Goal: Transaction & Acquisition: Purchase product/service

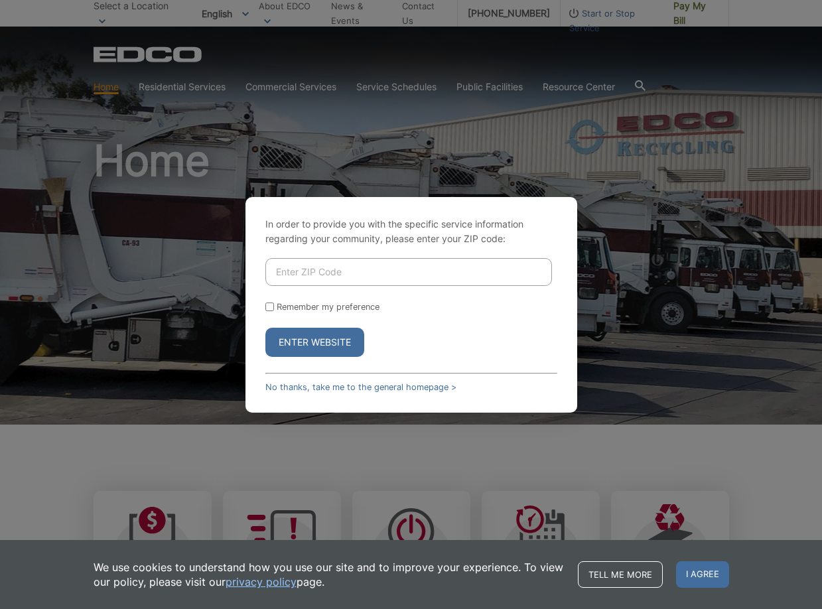
click at [489, 272] on input "Enter ZIP Code" at bounding box center [408, 272] width 287 height 28
type input "92110"
click at [287, 342] on button "Enter Website" at bounding box center [314, 342] width 99 height 29
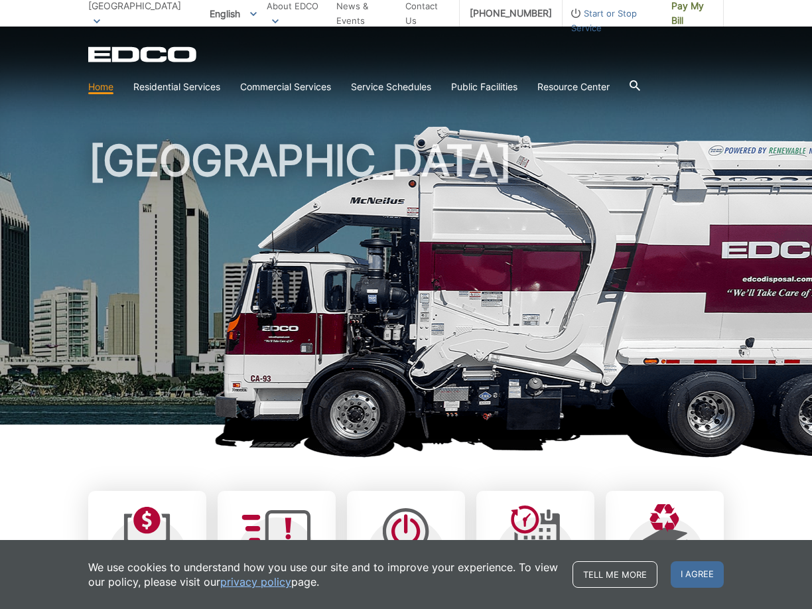
click at [690, 127] on div "[GEOGRAPHIC_DATA]" at bounding box center [405, 226] width 635 height 398
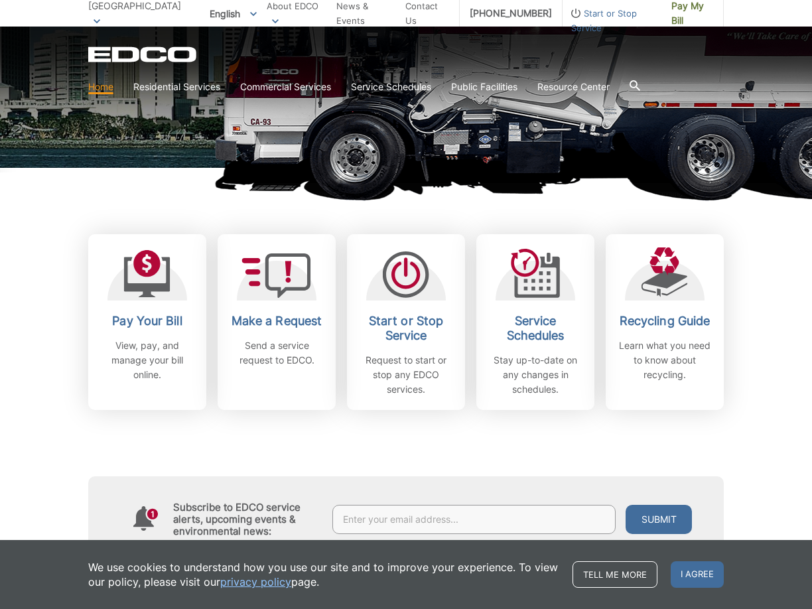
scroll to position [310, 0]
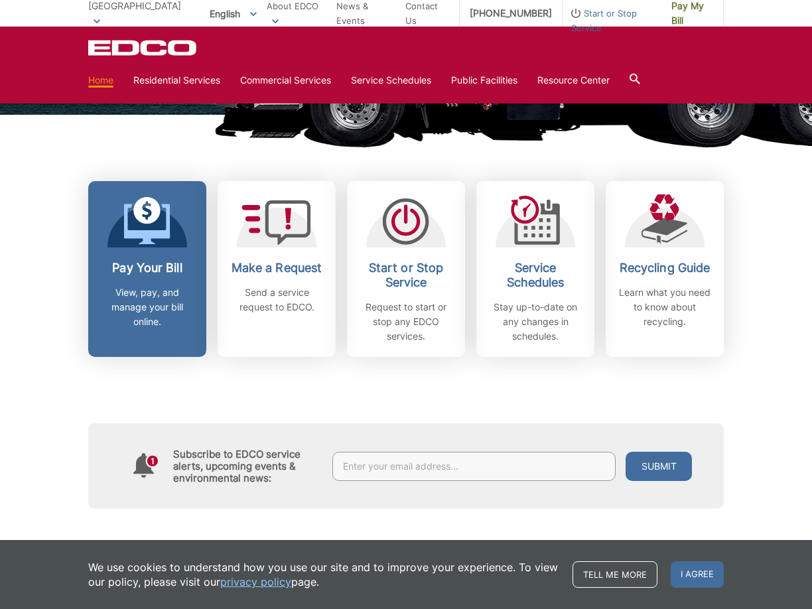
click at [155, 280] on div "Pay Your Bill View, pay, and manage your bill online." at bounding box center [147, 295] width 98 height 68
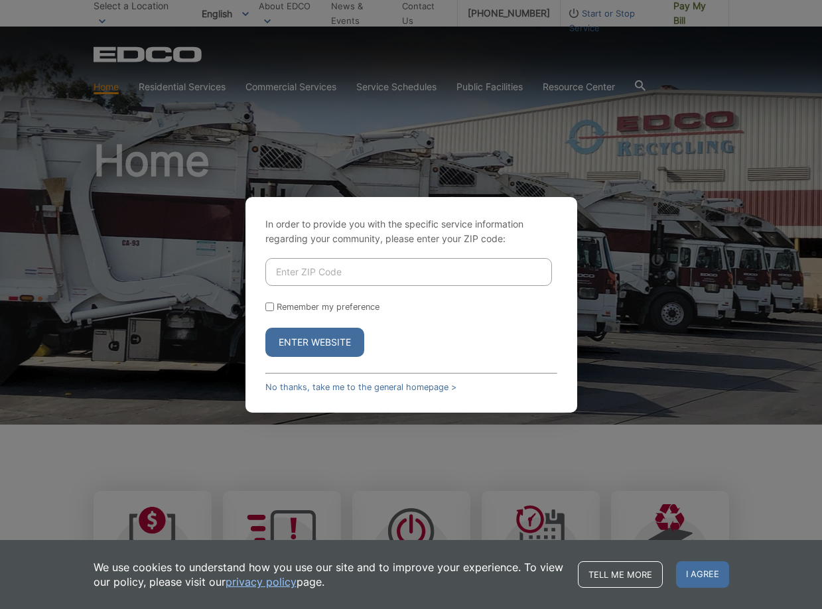
click at [322, 345] on button "Enter Website" at bounding box center [314, 342] width 99 height 29
click at [364, 265] on input "Enter ZIP Code" at bounding box center [408, 272] width 287 height 28
type input "92110"
click at [324, 347] on button "Enter Website" at bounding box center [314, 342] width 99 height 29
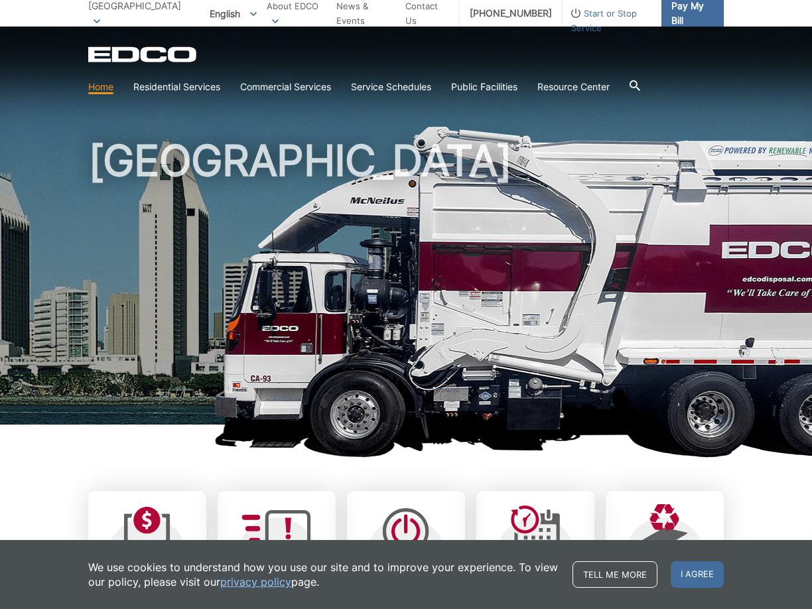
click at [698, 15] on span "Pay My Bill" at bounding box center [692, 13] width 42 height 29
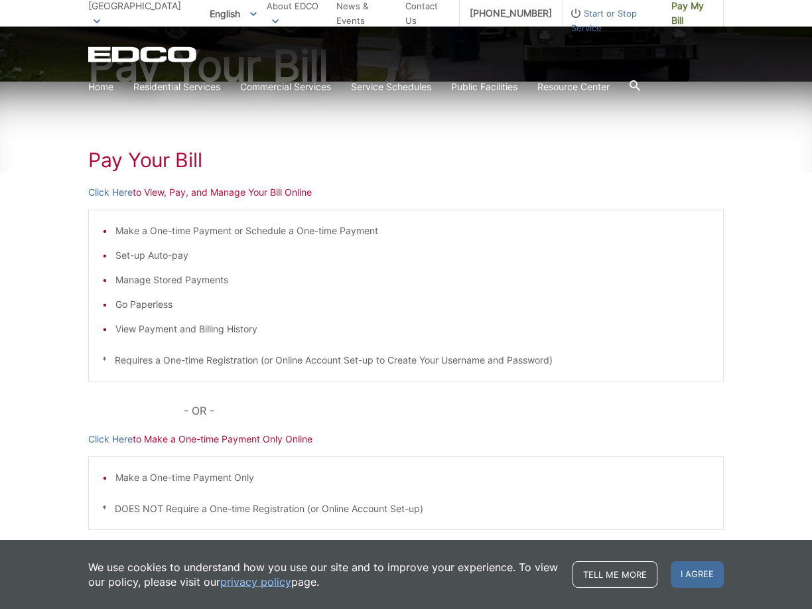
scroll to position [226, 0]
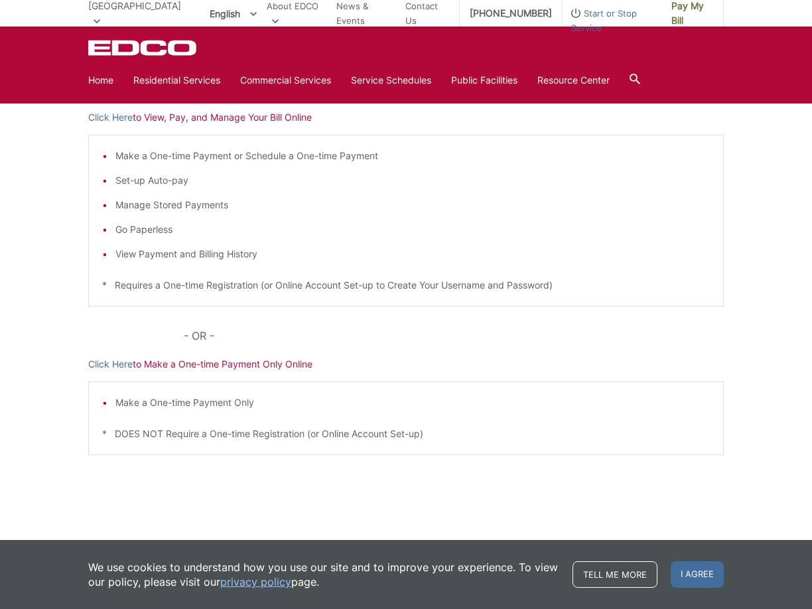
click at [149, 49] on icon "EDCO Logo" at bounding box center [143, 48] width 110 height 16
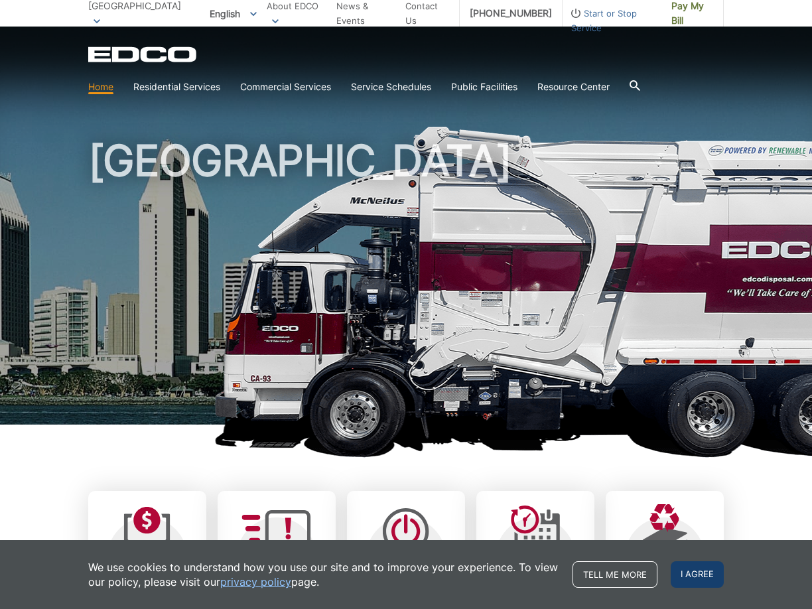
click at [697, 577] on span "I agree" at bounding box center [697, 574] width 53 height 27
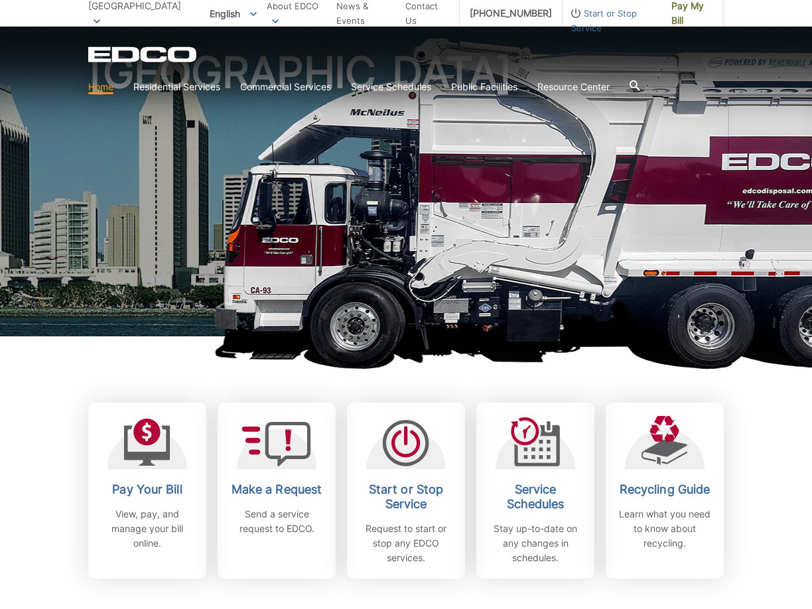
scroll to position [133, 0]
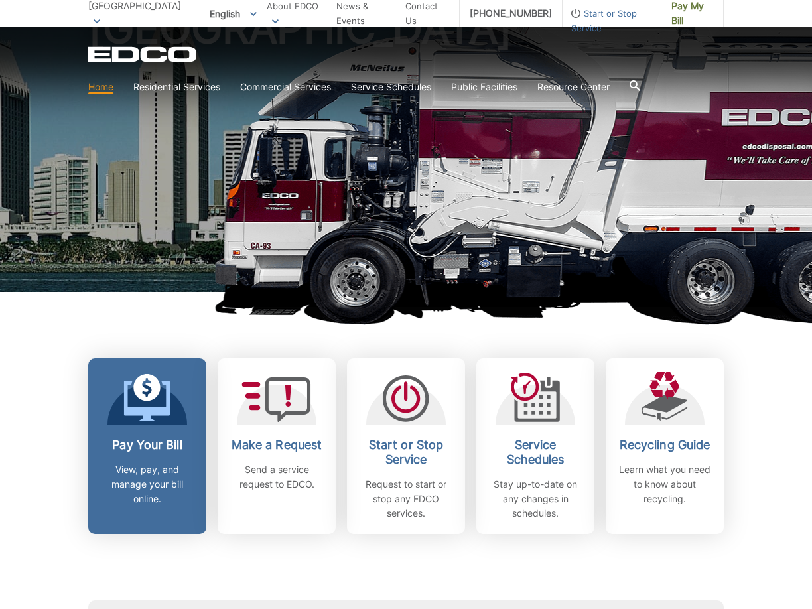
click at [156, 460] on div "Pay Your Bill View, pay, and manage your bill online." at bounding box center [147, 472] width 98 height 68
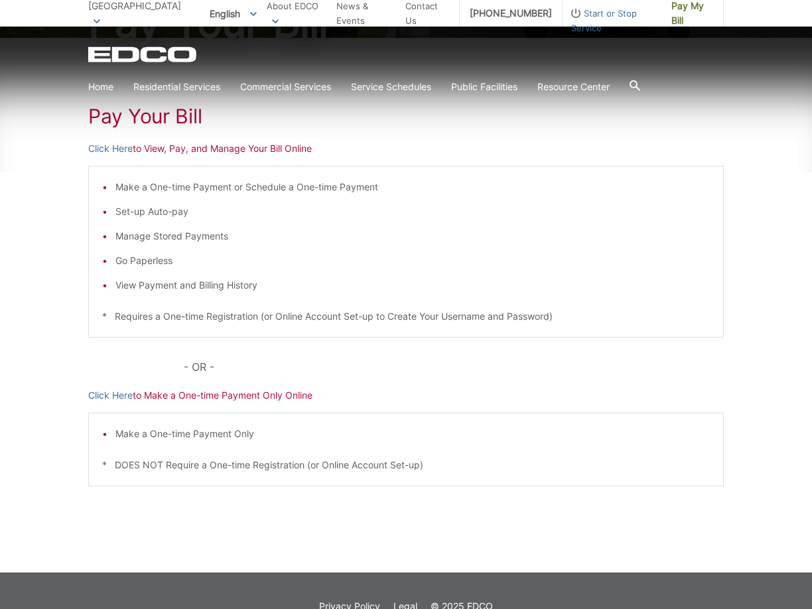
scroll to position [226, 0]
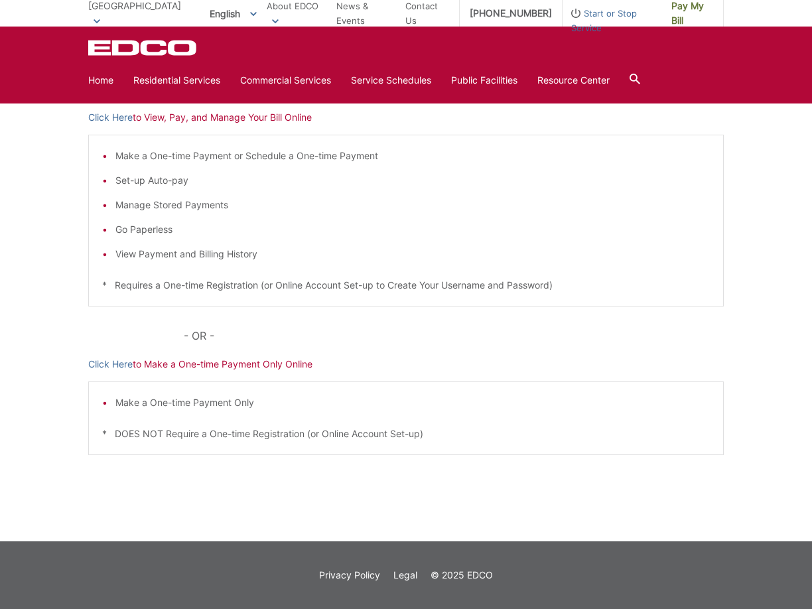
click at [640, 78] on icon at bounding box center [634, 79] width 11 height 11
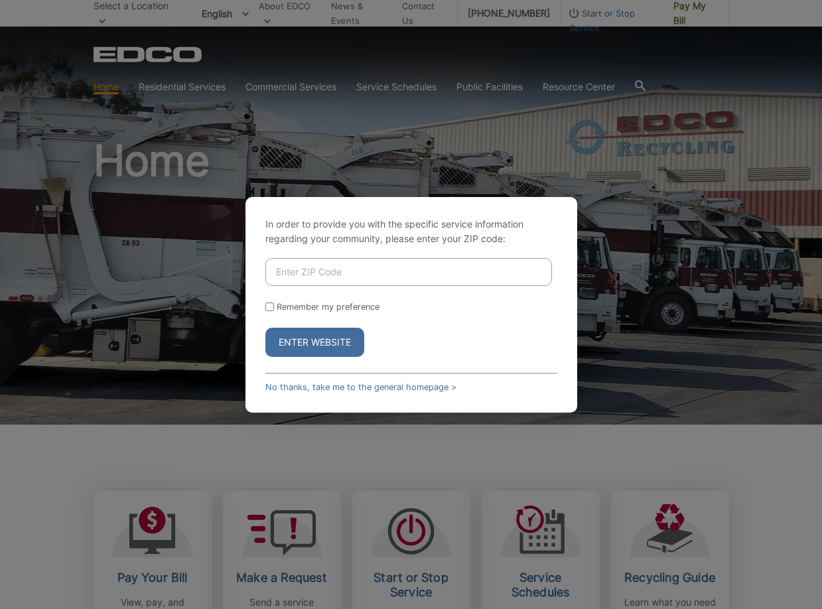
click at [371, 277] on input "Enter ZIP Code" at bounding box center [408, 272] width 287 height 28
type input "92110"
click at [313, 340] on button "Enter Website" at bounding box center [314, 342] width 99 height 29
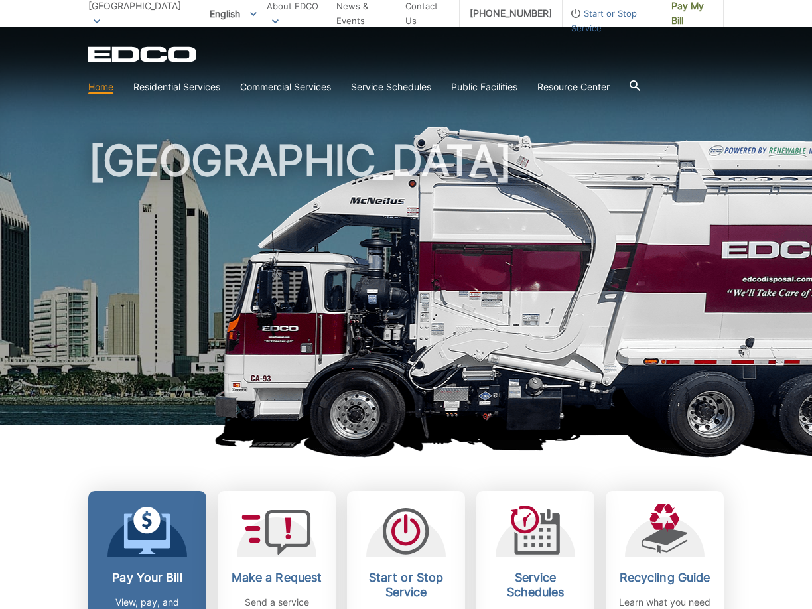
click at [141, 572] on h2 "Pay Your Bill" at bounding box center [147, 577] width 98 height 15
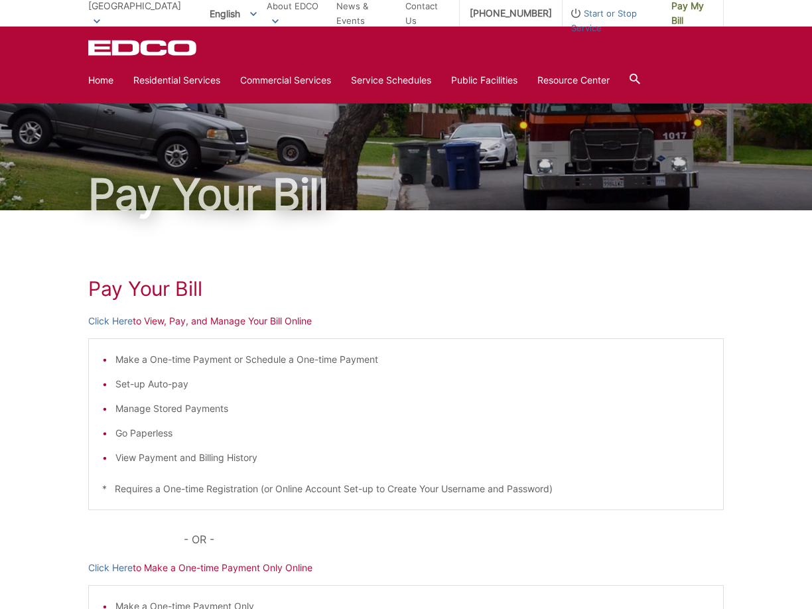
scroll to position [15, 0]
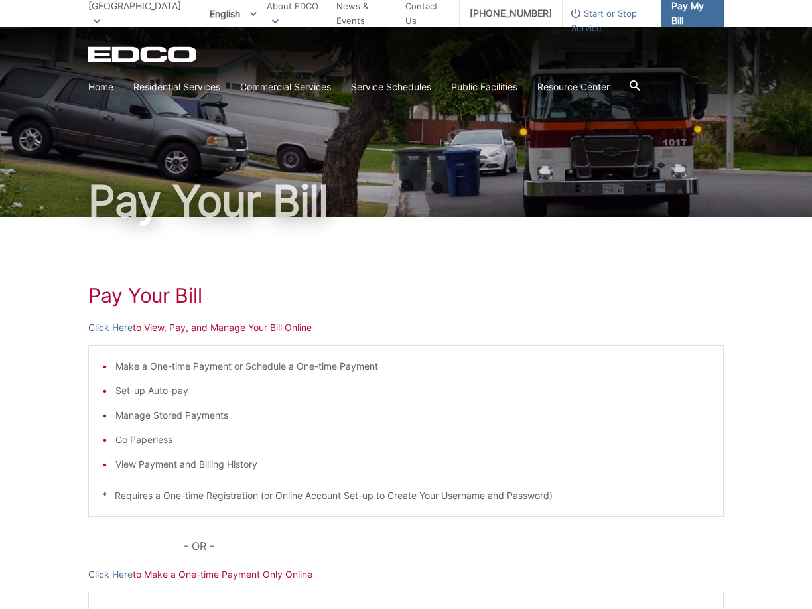
click at [684, 13] on span "Pay My Bill" at bounding box center [692, 13] width 42 height 29
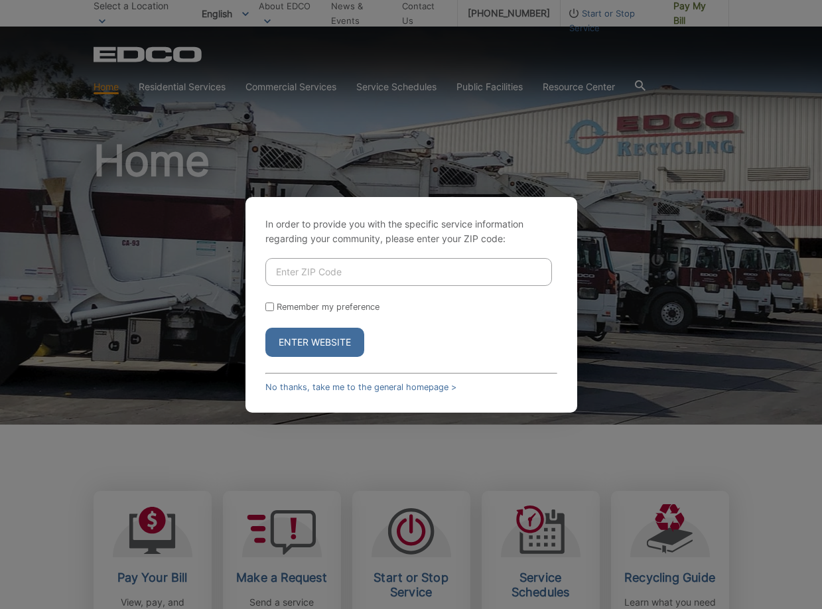
click at [337, 340] on button "Enter Website" at bounding box center [314, 342] width 99 height 29
click at [352, 269] on input "Enter ZIP Code" at bounding box center [408, 272] width 287 height 28
type input "92110"
click at [163, 544] on div "In order to provide you with the specific service information regarding your co…" at bounding box center [411, 304] width 822 height 609
click at [540, 255] on div "In order to provide you with the specific service information regarding your co…" at bounding box center [411, 305] width 332 height 216
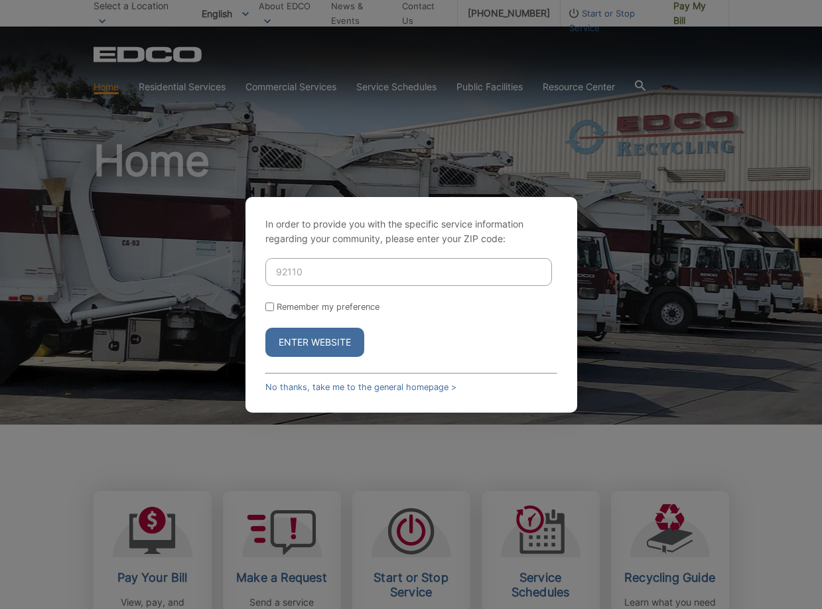
click at [517, 318] on form "92110 Remember my preference Enter Website" at bounding box center [411, 307] width 292 height 99
click at [330, 348] on button "Enter Website" at bounding box center [314, 342] width 99 height 29
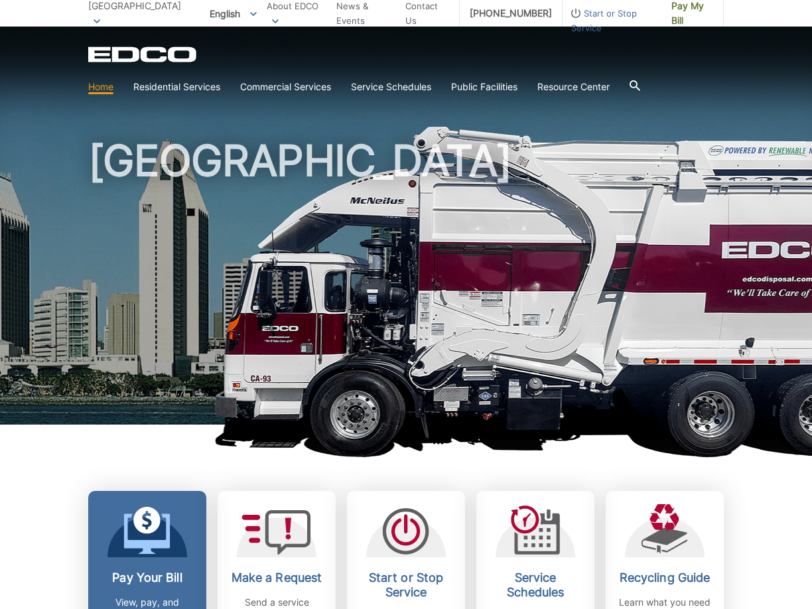
click at [152, 576] on h2 "Pay Your Bill" at bounding box center [147, 577] width 98 height 15
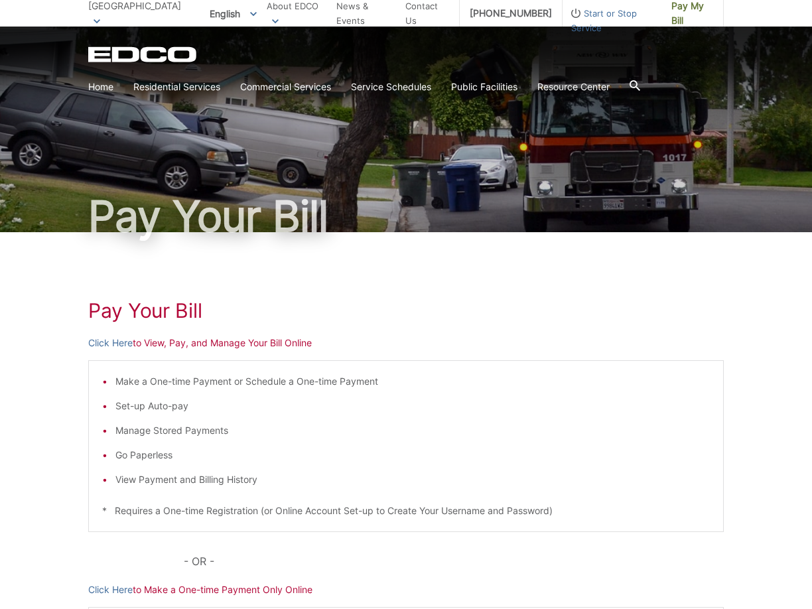
click at [165, 52] on icon "EDCD logo. Return to the homepage." at bounding box center [142, 54] width 109 height 15
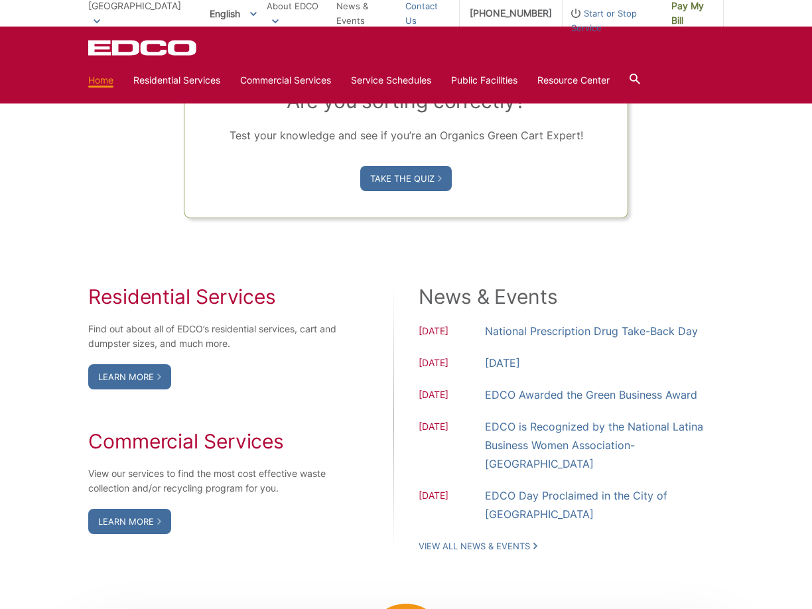
scroll to position [909, 0]
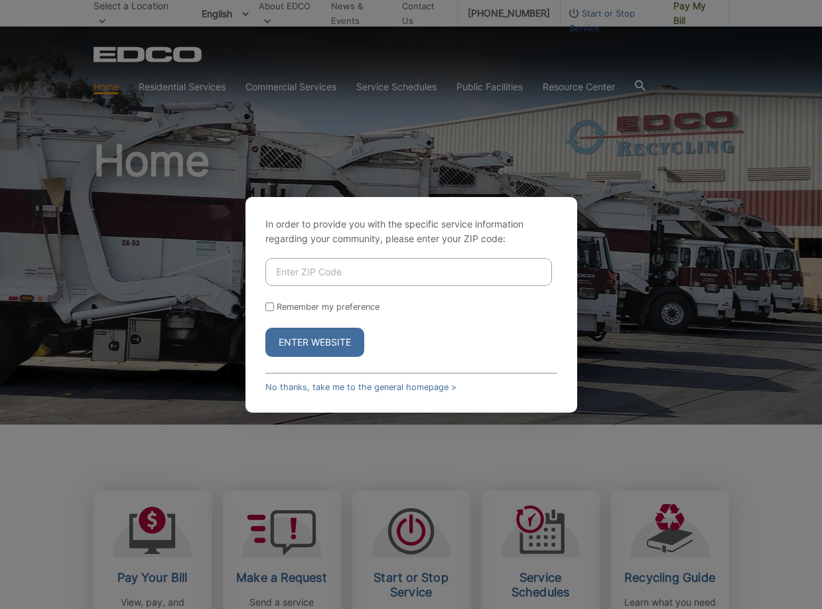
click at [346, 274] on input "Enter ZIP Code" at bounding box center [408, 272] width 287 height 28
type input "92110"
click at [306, 342] on button "Enter Website" at bounding box center [314, 342] width 99 height 29
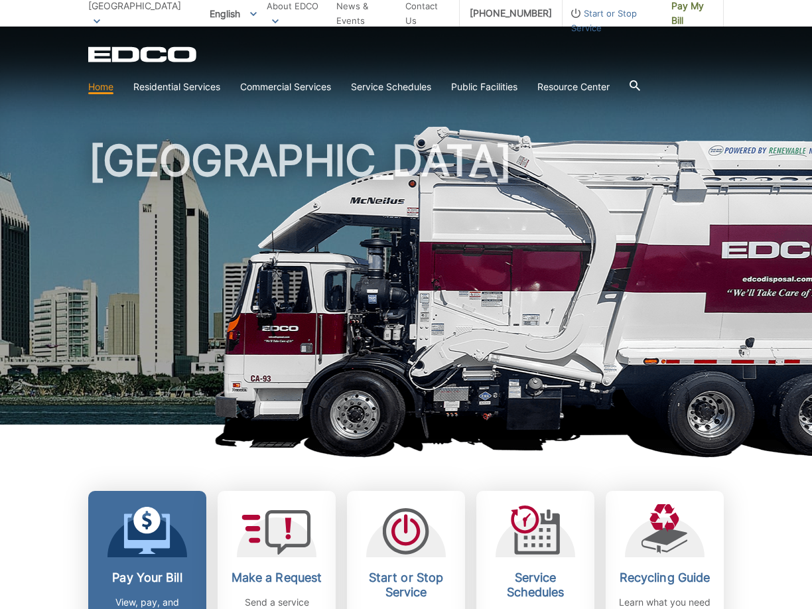
click at [159, 545] on icon at bounding box center [147, 533] width 46 height 40
